Goal: Information Seeking & Learning: Compare options

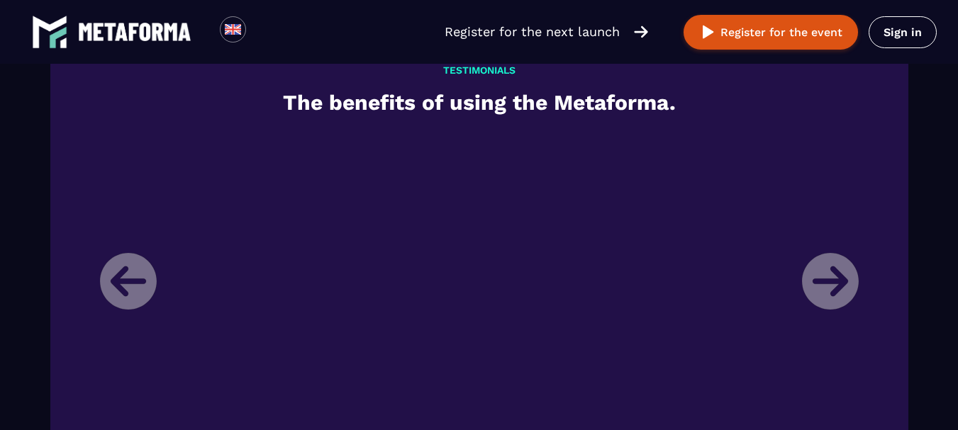
scroll to position [1701, 0]
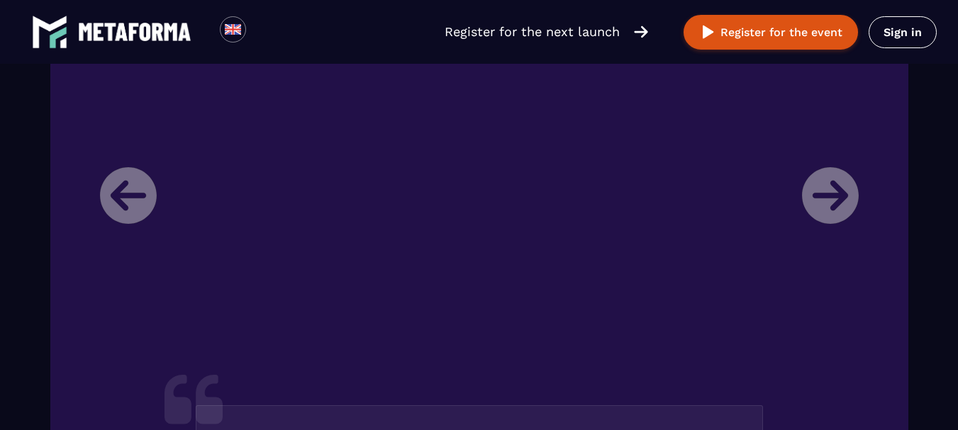
click at [821, 211] on li "Laura Director of a training organization My name is Laura, I have been the dir…" at bounding box center [479, 399] width 780 height 705
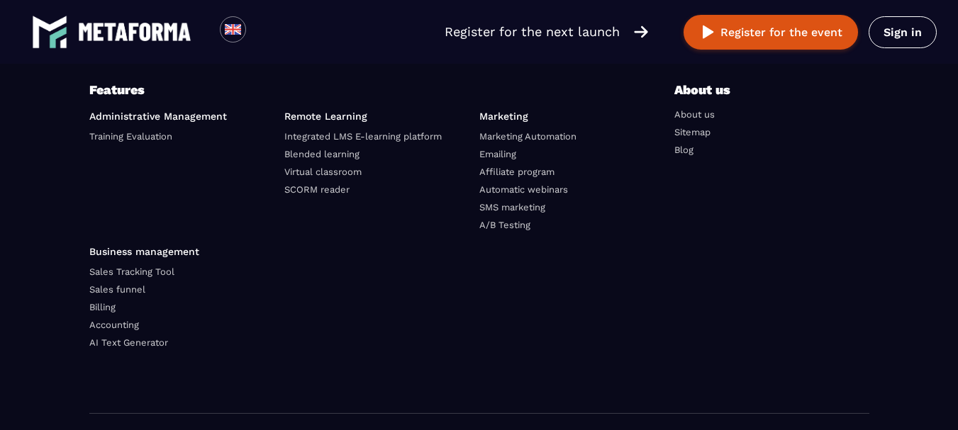
scroll to position [4903, 0]
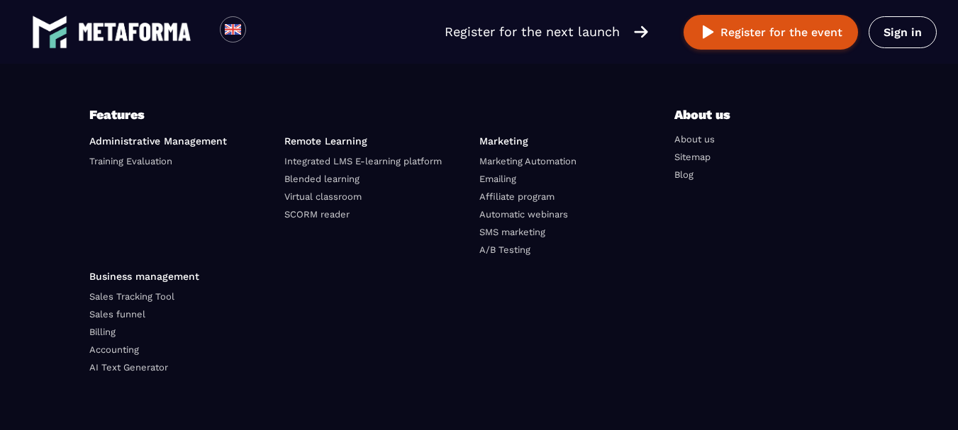
click at [703, 145] on link "About us" at bounding box center [694, 139] width 40 height 11
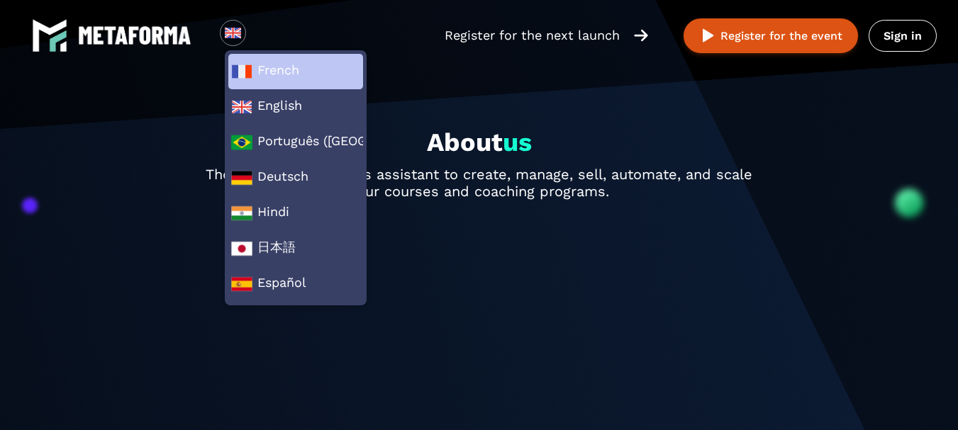
click at [258, 66] on span "French" at bounding box center [295, 71] width 129 height 21
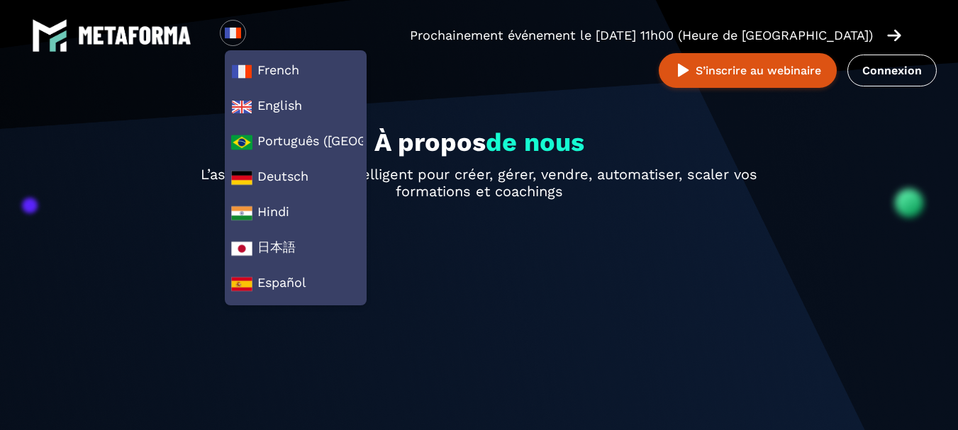
click at [141, 31] on img at bounding box center [134, 35] width 113 height 18
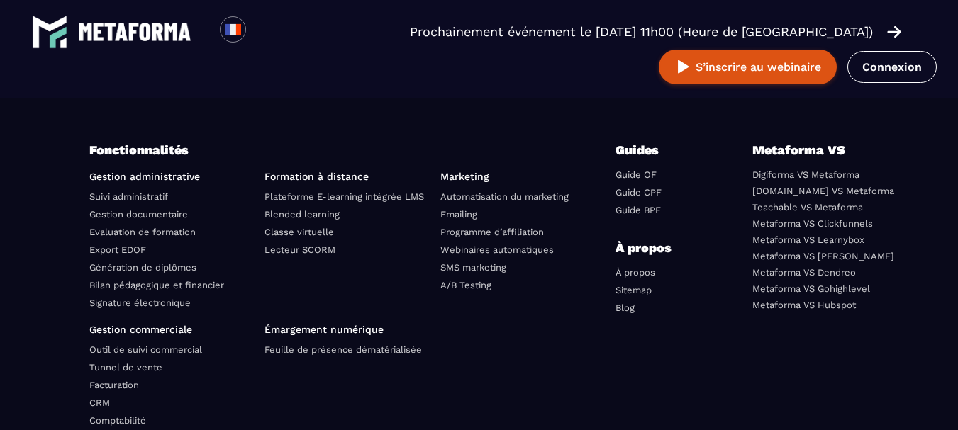
scroll to position [5021, 0]
click at [282, 220] on link "Blended learning" at bounding box center [301, 214] width 75 height 11
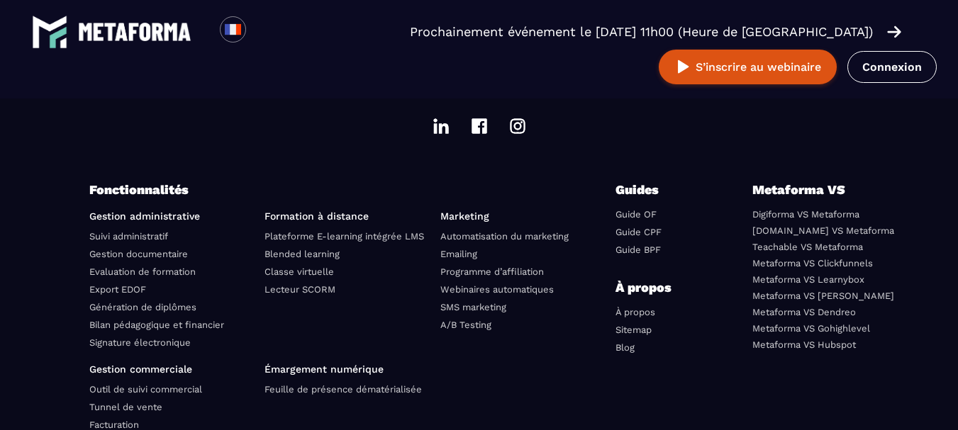
scroll to position [2127, 0]
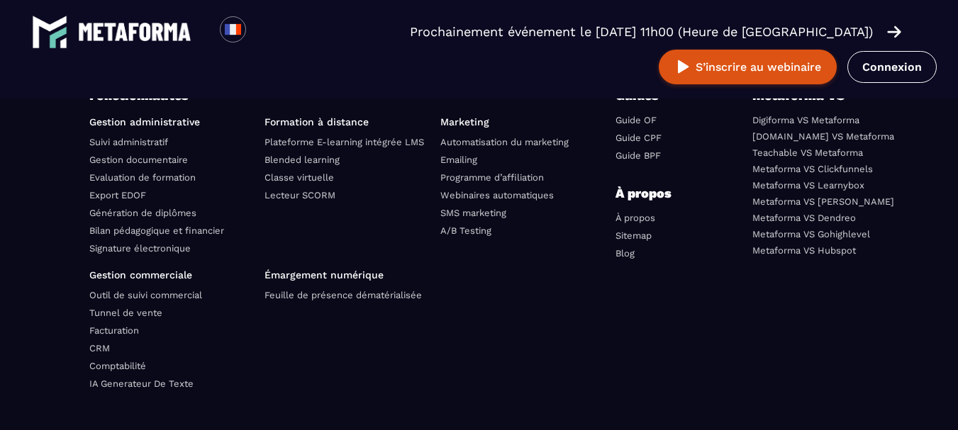
click at [842, 186] on link "Metaforma VS Learnybox" at bounding box center [808, 185] width 112 height 11
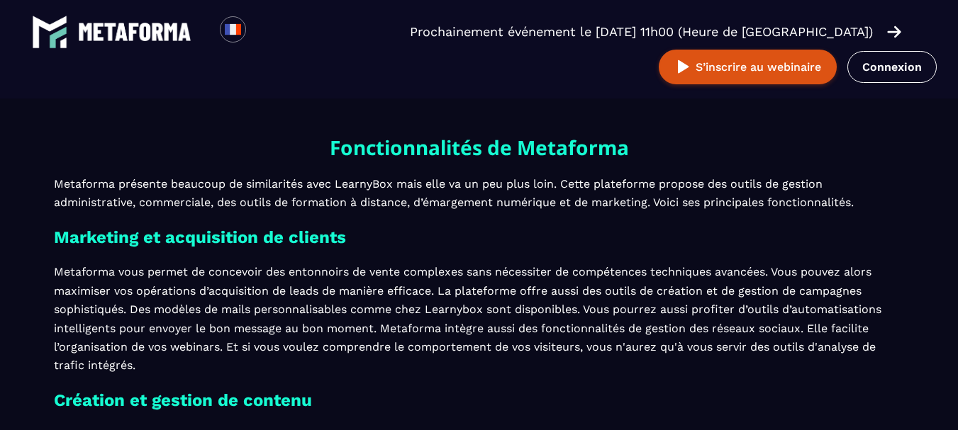
scroll to position [1843, 0]
